Goal: Share content

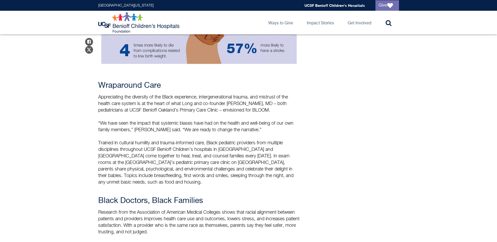
scroll to position [550, 0]
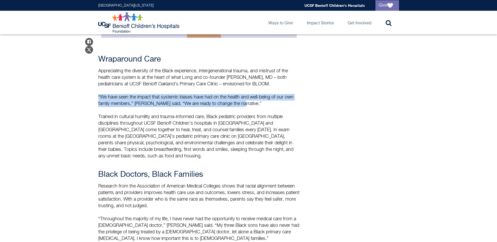
drag, startPoint x: 236, startPoint y: 97, endPoint x: 96, endPoint y: 92, distance: 140.0
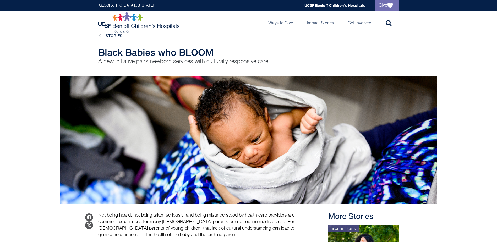
scroll to position [0, 0]
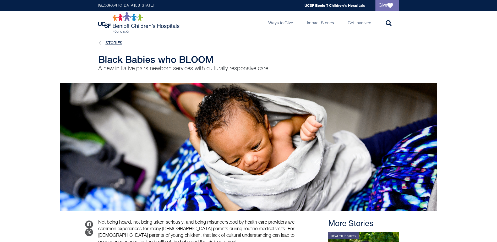
click at [112, 43] on link "Stories" at bounding box center [114, 43] width 17 height 4
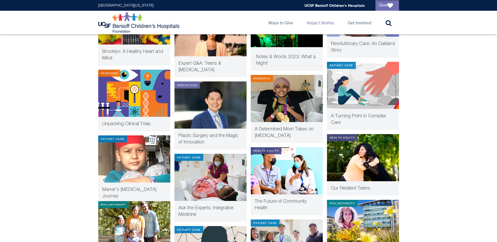
scroll to position [812, 0]
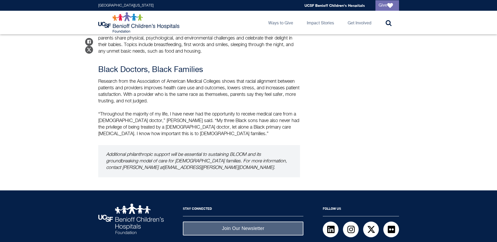
scroll to position [675, 0]
